Goal: Find specific page/section: Find specific page/section

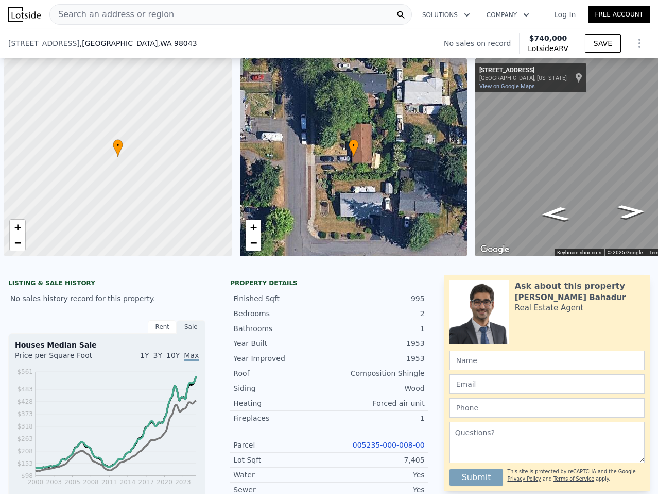
scroll to position [0, 4]
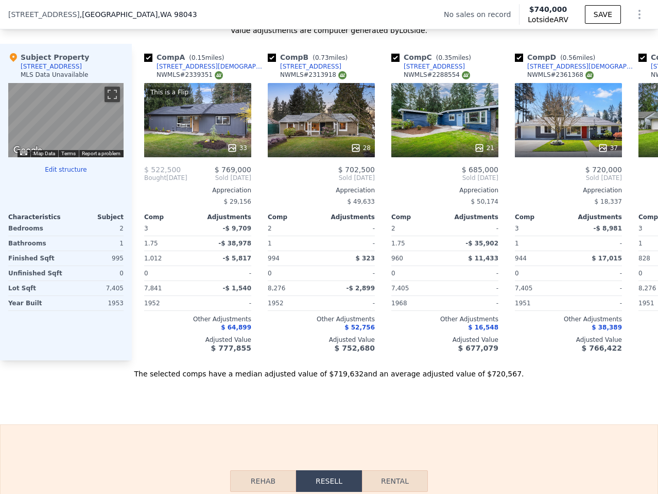
type input "$ 739,000"
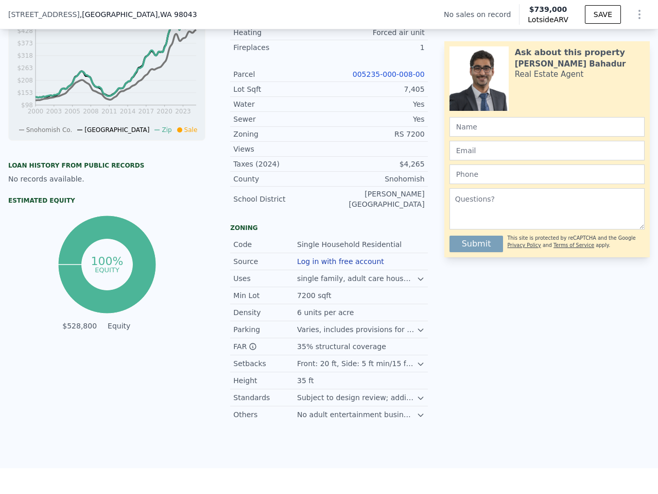
scroll to position [0, 0]
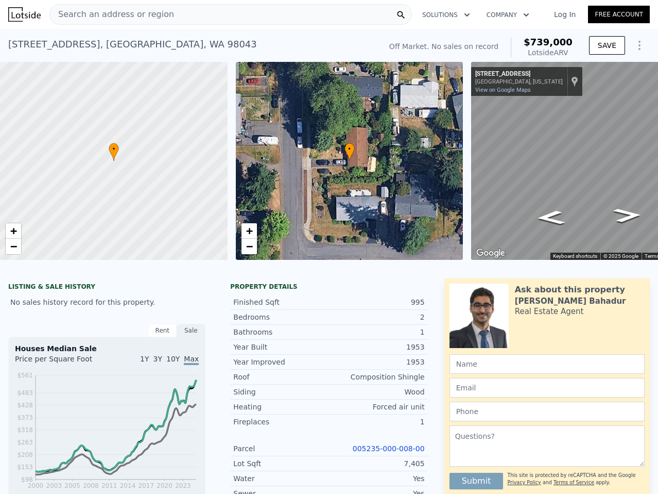
click at [124, 13] on span "Search an address or region" at bounding box center [112, 14] width 124 height 12
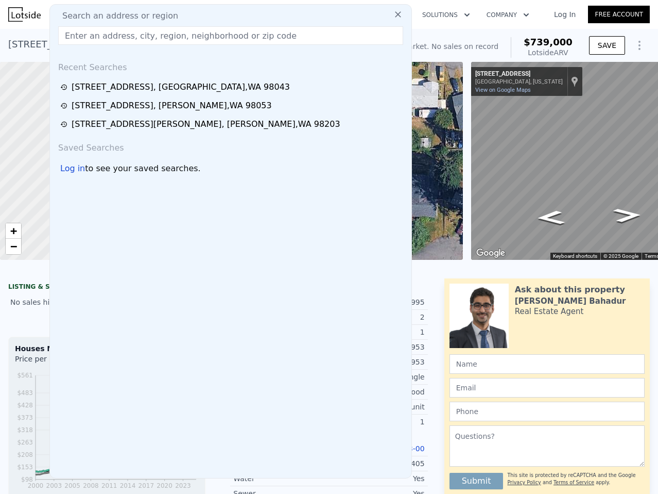
type input "[STREET_ADDRESS]"
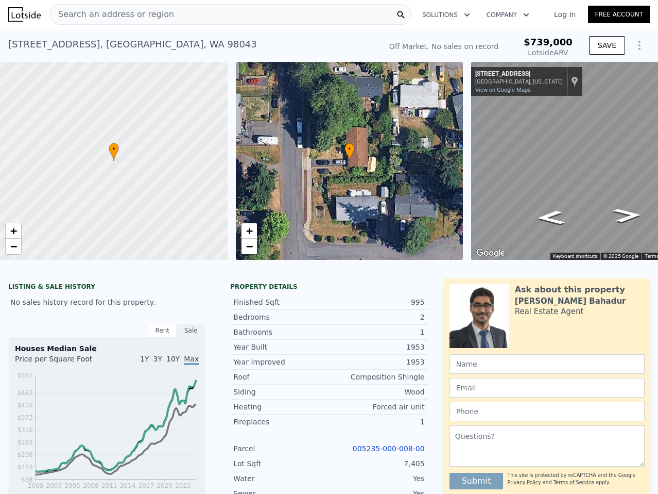
click at [564, 13] on link "Log In" at bounding box center [565, 14] width 46 height 10
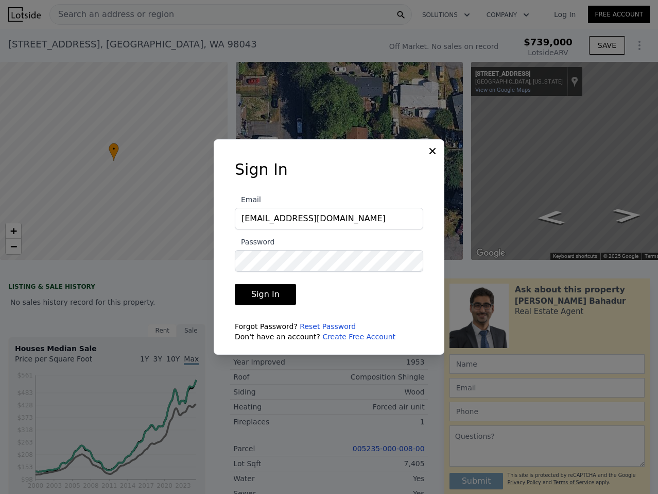
type input "[EMAIL_ADDRESS][DOMAIN_NAME]"
click at [235, 284] on button "Sign In" at bounding box center [265, 294] width 61 height 21
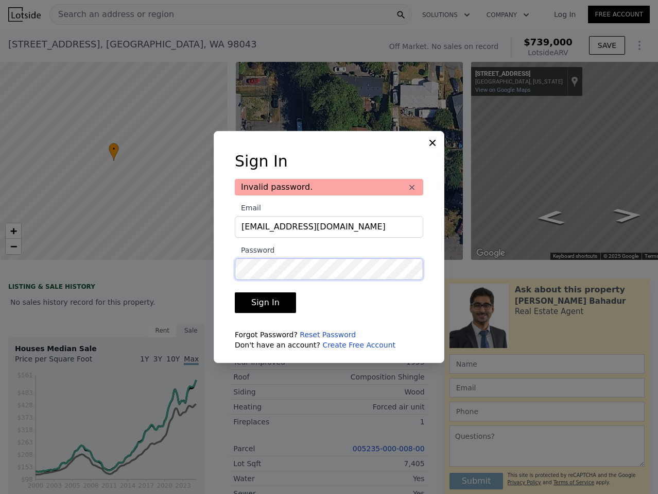
click at [235, 292] on button "Sign In" at bounding box center [265, 302] width 61 height 21
type input "$ 740,000"
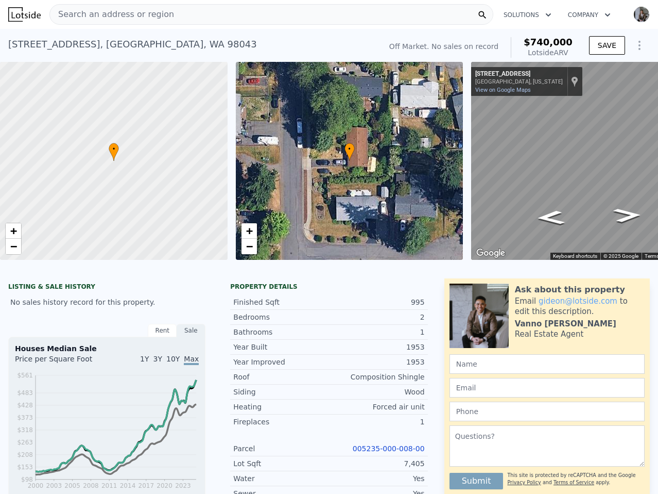
click at [201, 13] on div "Search an address or region" at bounding box center [271, 14] width 444 height 21
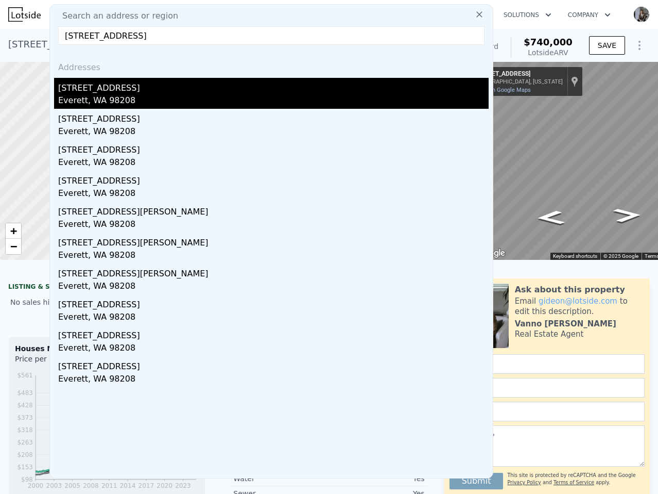
type input "[STREET_ADDRESS]"
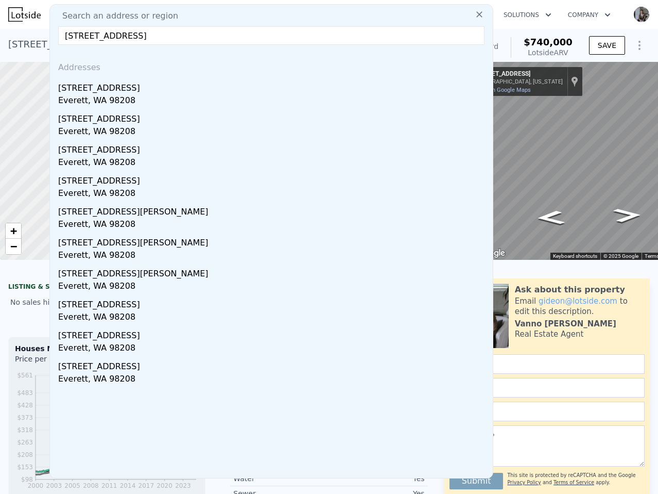
drag, startPoint x: 129, startPoint y: 99, endPoint x: 295, endPoint y: 114, distance: 166.6
click at [128, 99] on div "Everett, WA 98208" at bounding box center [273, 101] width 431 height 14
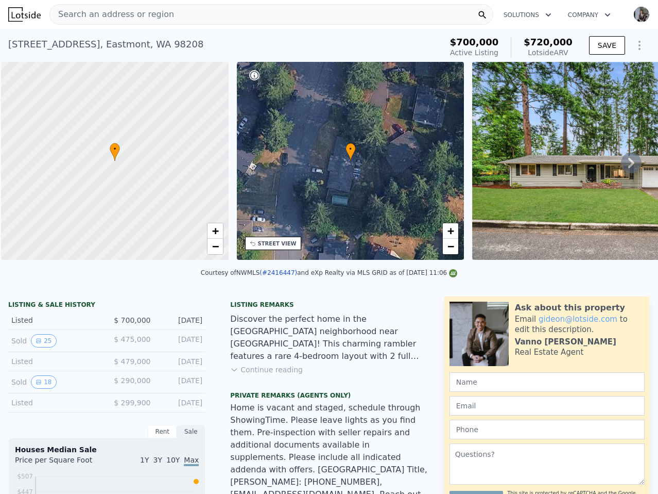
scroll to position [0, 4]
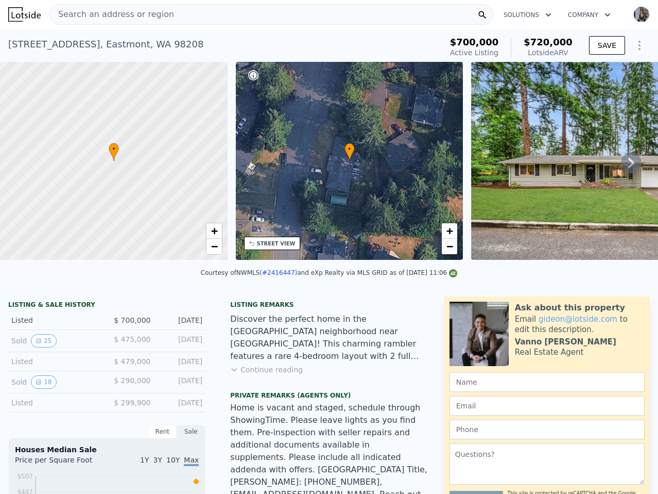
click at [627, 166] on icon at bounding box center [631, 163] width 21 height 21
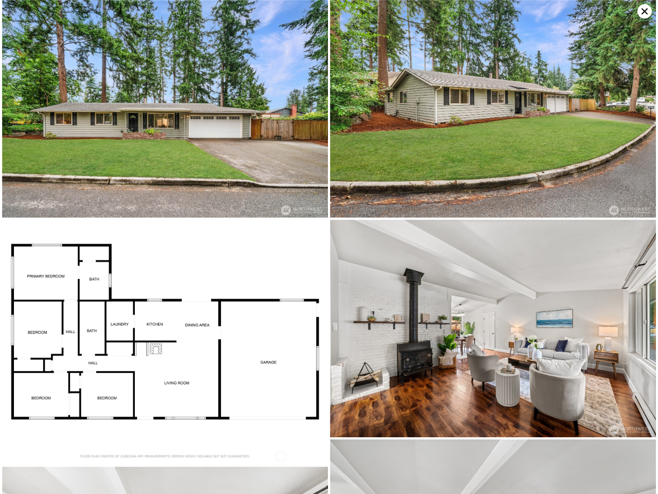
click at [650, 10] on icon at bounding box center [645, 11] width 14 height 14
